Goal: Transaction & Acquisition: Book appointment/travel/reservation

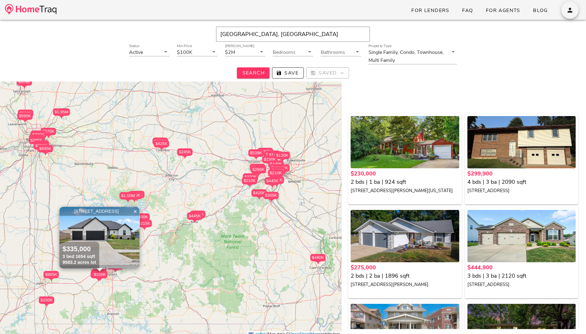
click at [60, 39] on div "St. Louis, MO" at bounding box center [292, 33] width 567 height 15
click at [30, 11] on img at bounding box center [30, 9] width 51 height 11
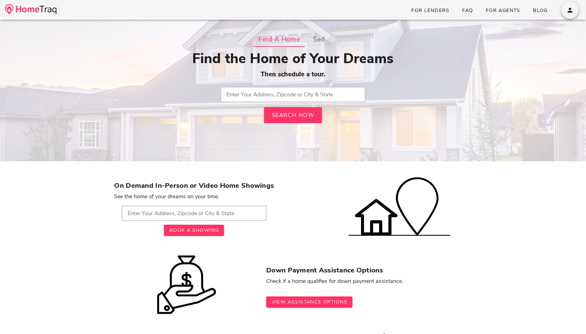
click at [260, 98] on input "text" at bounding box center [293, 94] width 145 height 15
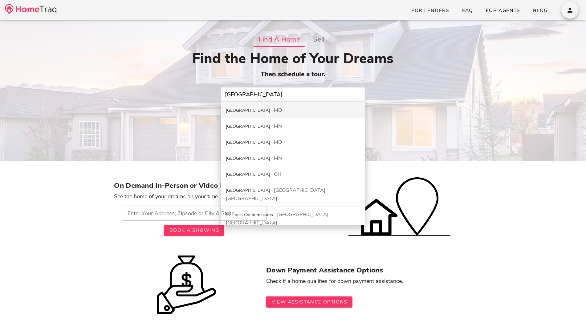
click at [265, 109] on div "St. Louis City MO" at bounding box center [293, 110] width 144 height 16
type input "St. Louis City, MO"
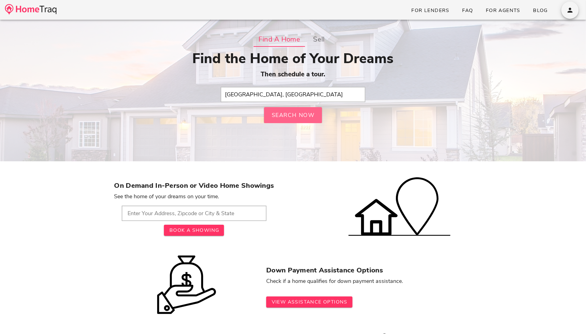
click at [282, 114] on span "Search Now" at bounding box center [293, 115] width 44 height 7
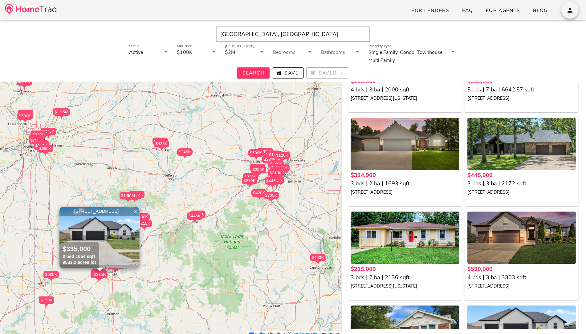
scroll to position [2132, 0]
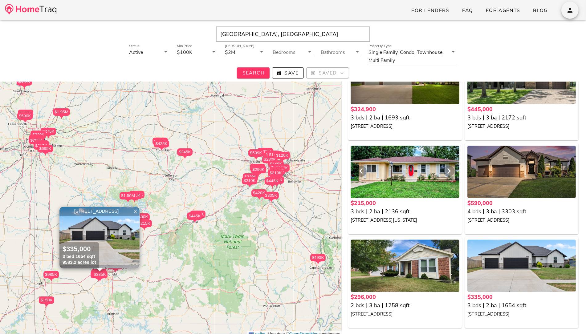
click at [417, 187] on div at bounding box center [405, 172] width 108 height 52
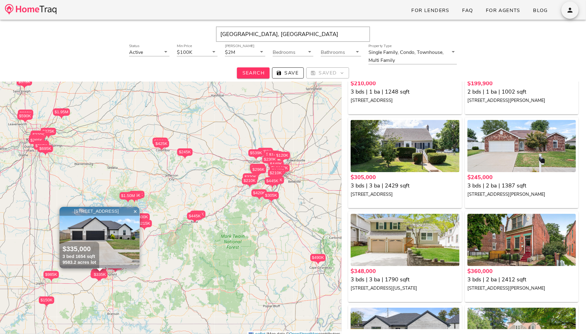
scroll to position [1409, 0]
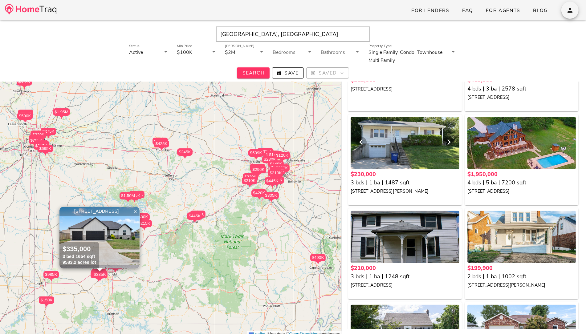
click at [405, 136] on div at bounding box center [405, 143] width 108 height 52
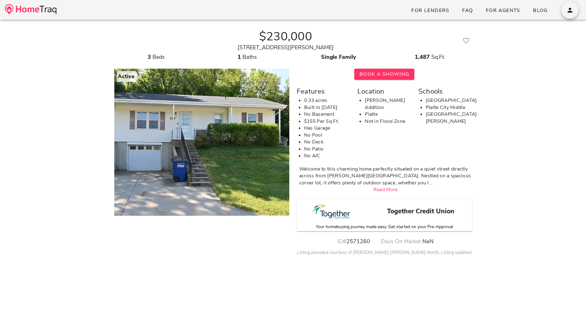
click at [378, 219] on div "Together Credit Union Your homebuying journey made easy. Get started on your Pr…" at bounding box center [384, 216] width 175 height 32
